Goal: Task Accomplishment & Management: Manage account settings

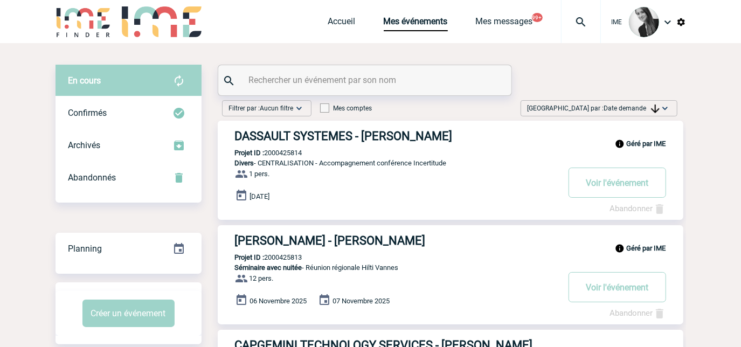
click at [629, 106] on span "Date demande" at bounding box center [632, 109] width 56 height 8
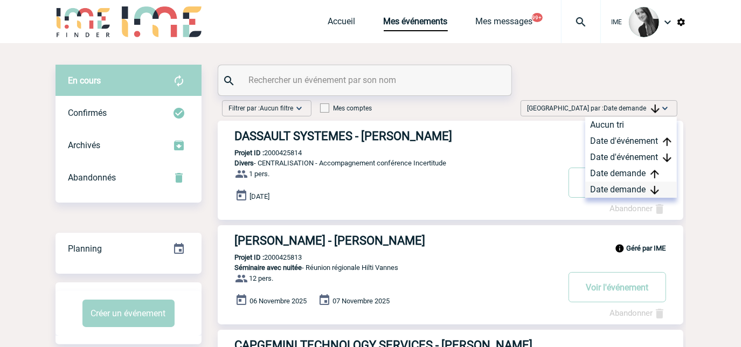
click at [629, 186] on div "Date demande" at bounding box center [631, 190] width 92 height 16
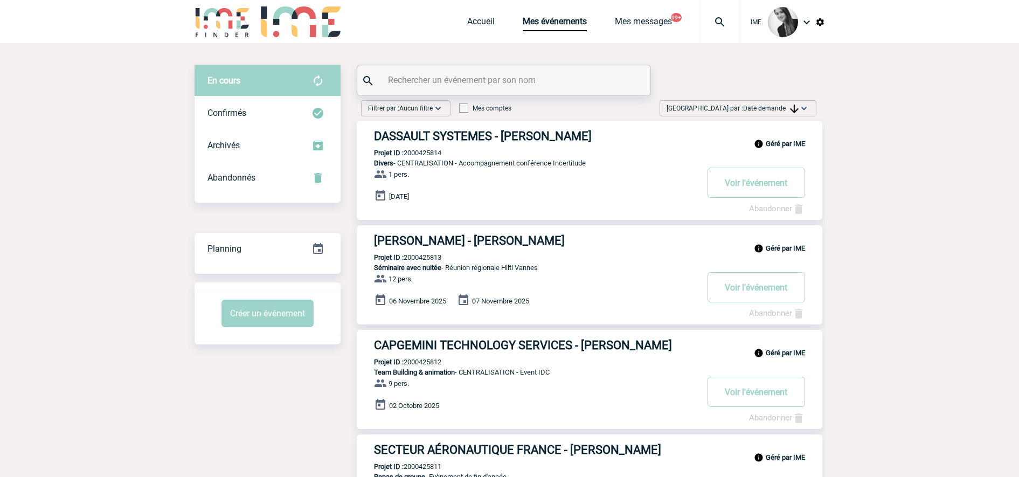
click at [769, 107] on span "Date demande" at bounding box center [771, 109] width 56 height 8
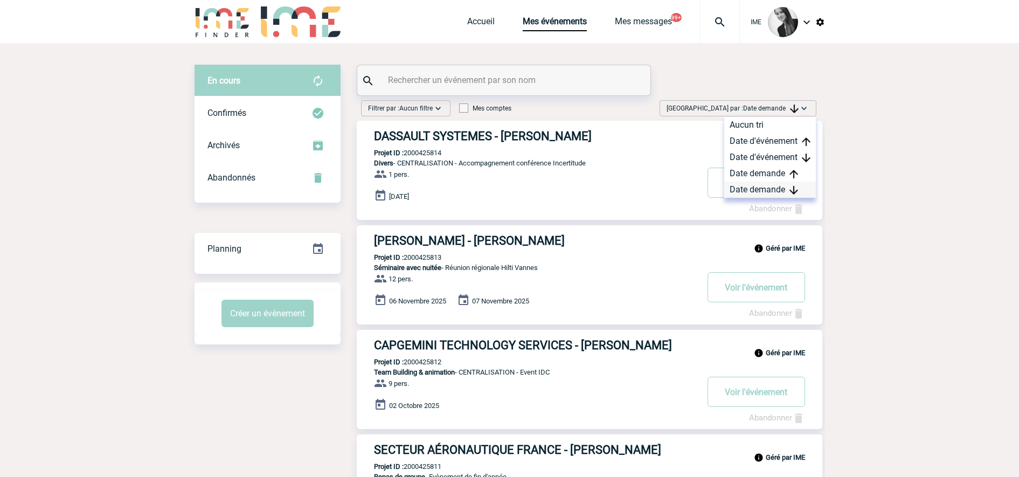
click at [770, 191] on div "Date demande" at bounding box center [770, 190] width 92 height 16
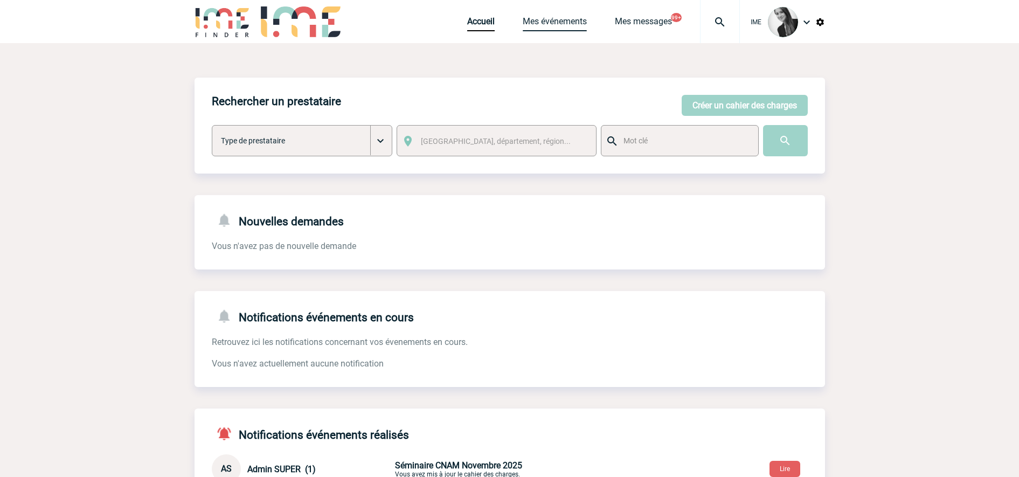
click at [557, 16] on div "Accueil Mes événements Mes messages 99+ Projet, client Projet, client" at bounding box center [603, 21] width 273 height 43
click at [530, 22] on link "Mes événements" at bounding box center [555, 23] width 64 height 15
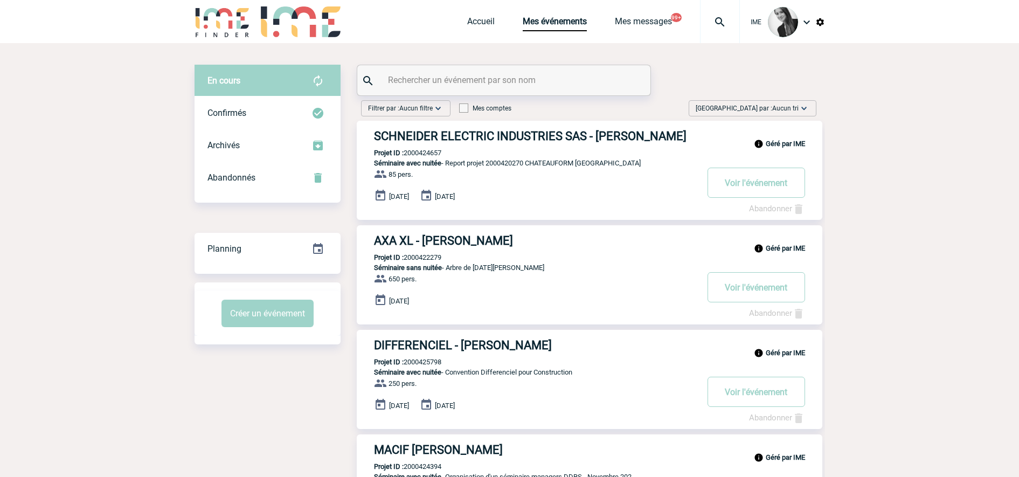
click at [788, 104] on span "Trier par : Aucun tri" at bounding box center [747, 108] width 103 height 11
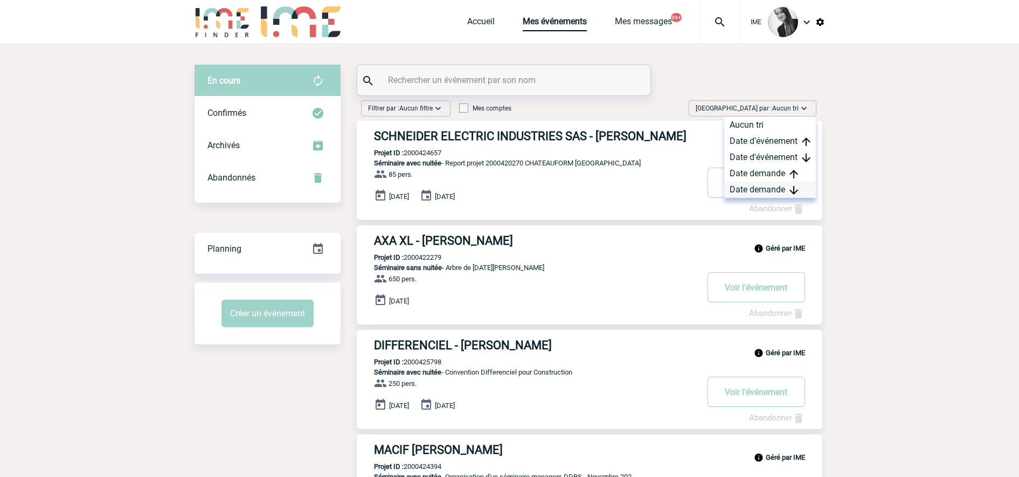
click at [781, 191] on div "Date demande" at bounding box center [770, 190] width 92 height 16
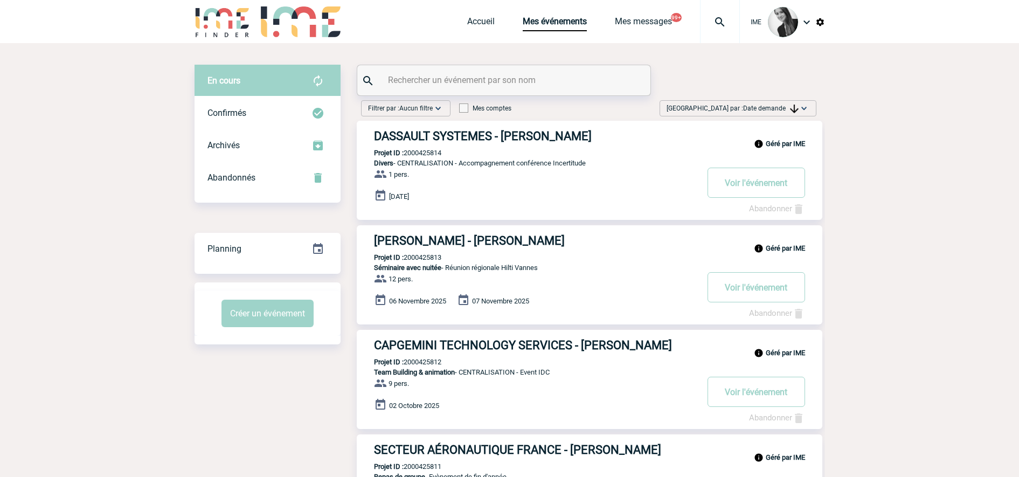
click at [787, 112] on span "Trier par : Date demande" at bounding box center [733, 108] width 132 height 11
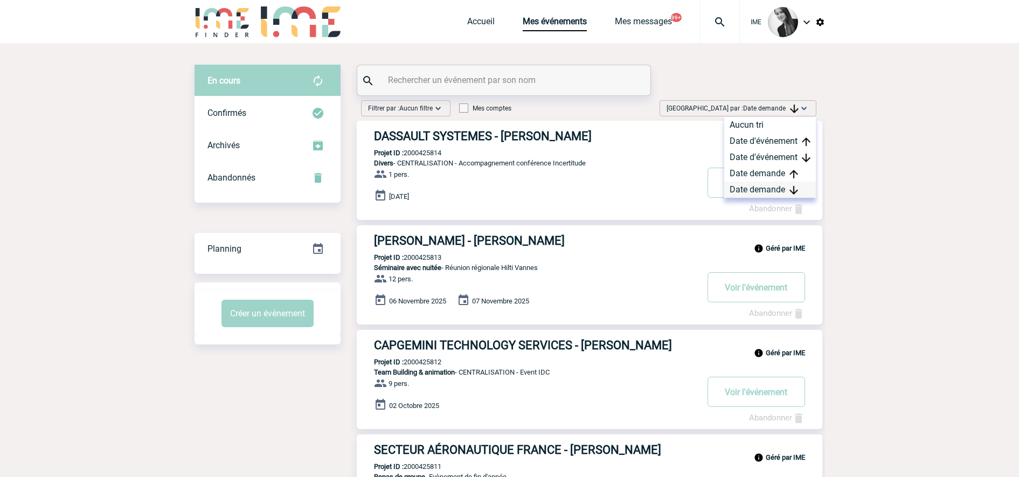
click at [788, 185] on div "Date demande" at bounding box center [770, 190] width 92 height 16
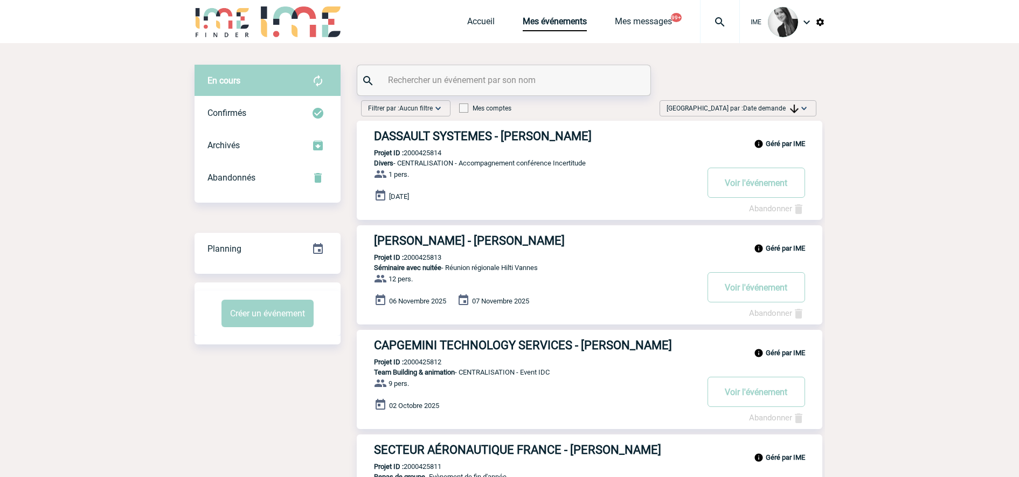
click at [737, 107] on span "Trier par : Date demande" at bounding box center [733, 108] width 132 height 11
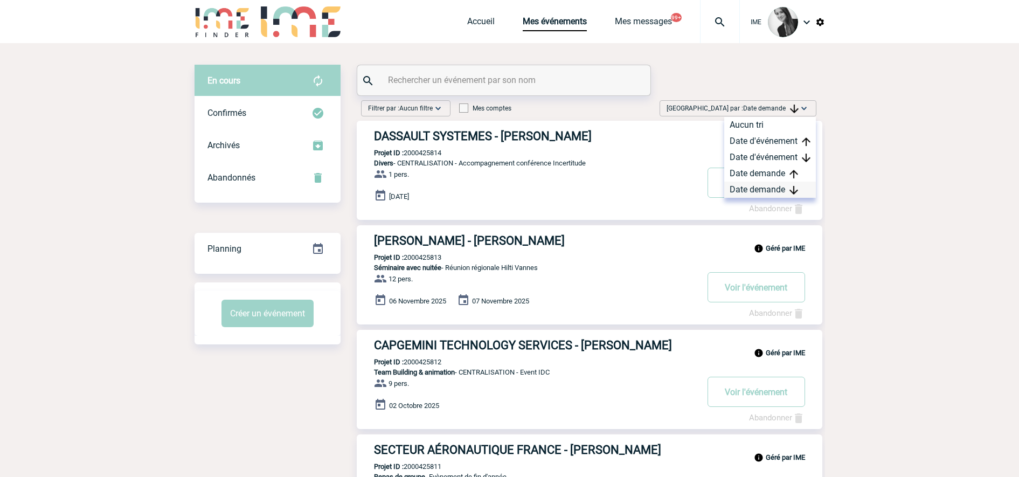
drag, startPoint x: 737, startPoint y: 107, endPoint x: 757, endPoint y: 196, distance: 91.5
click at [768, 196] on div "Date demande" at bounding box center [770, 190] width 92 height 16
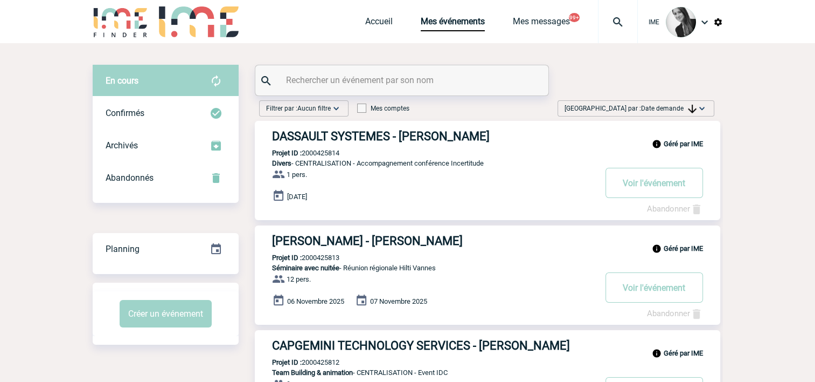
drag, startPoint x: 678, startPoint y: 111, endPoint x: 679, endPoint y: 131, distance: 20.5
click at [678, 111] on span "Date demande" at bounding box center [669, 109] width 56 height 8
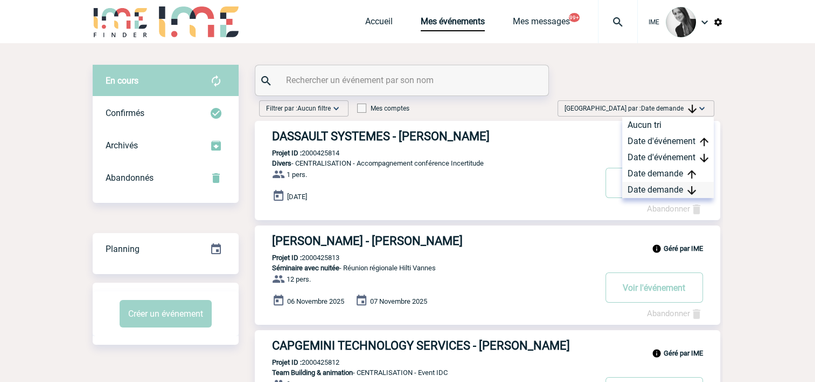
click at [676, 188] on div "Date demande" at bounding box center [668, 190] width 92 height 16
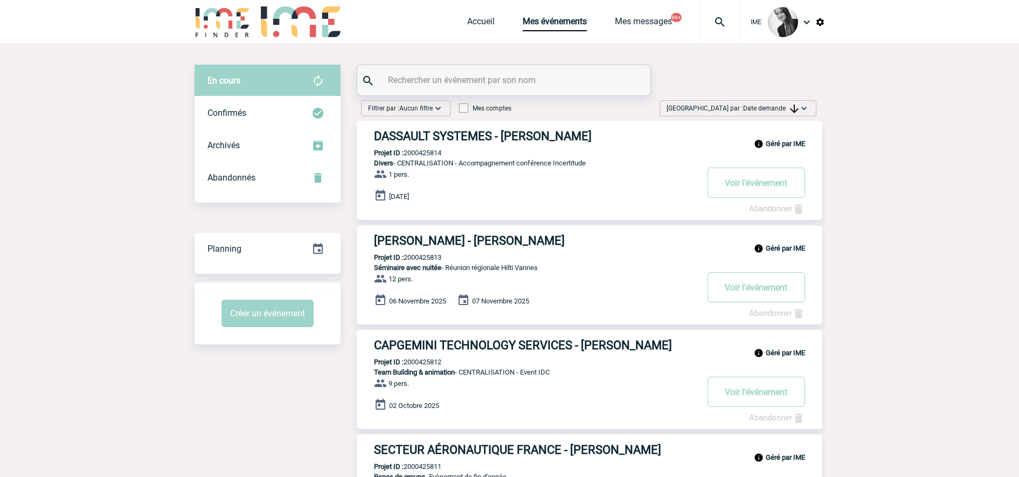
click at [785, 103] on span "Trier par : Date demande" at bounding box center [733, 108] width 132 height 11
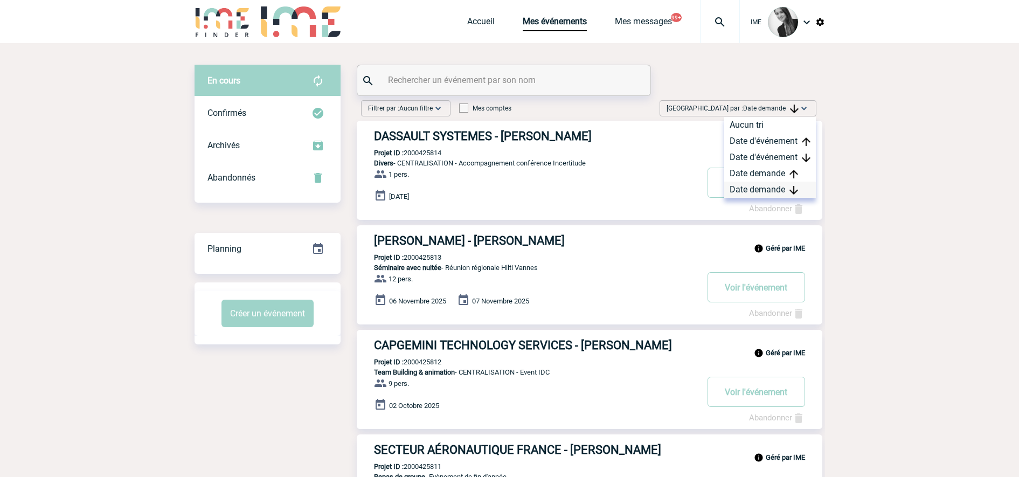
drag, startPoint x: 761, startPoint y: 192, endPoint x: 711, endPoint y: 205, distance: 52.3
click at [761, 192] on div "Date demande" at bounding box center [770, 190] width 92 height 16
